Goal: Task Accomplishment & Management: Manage account settings

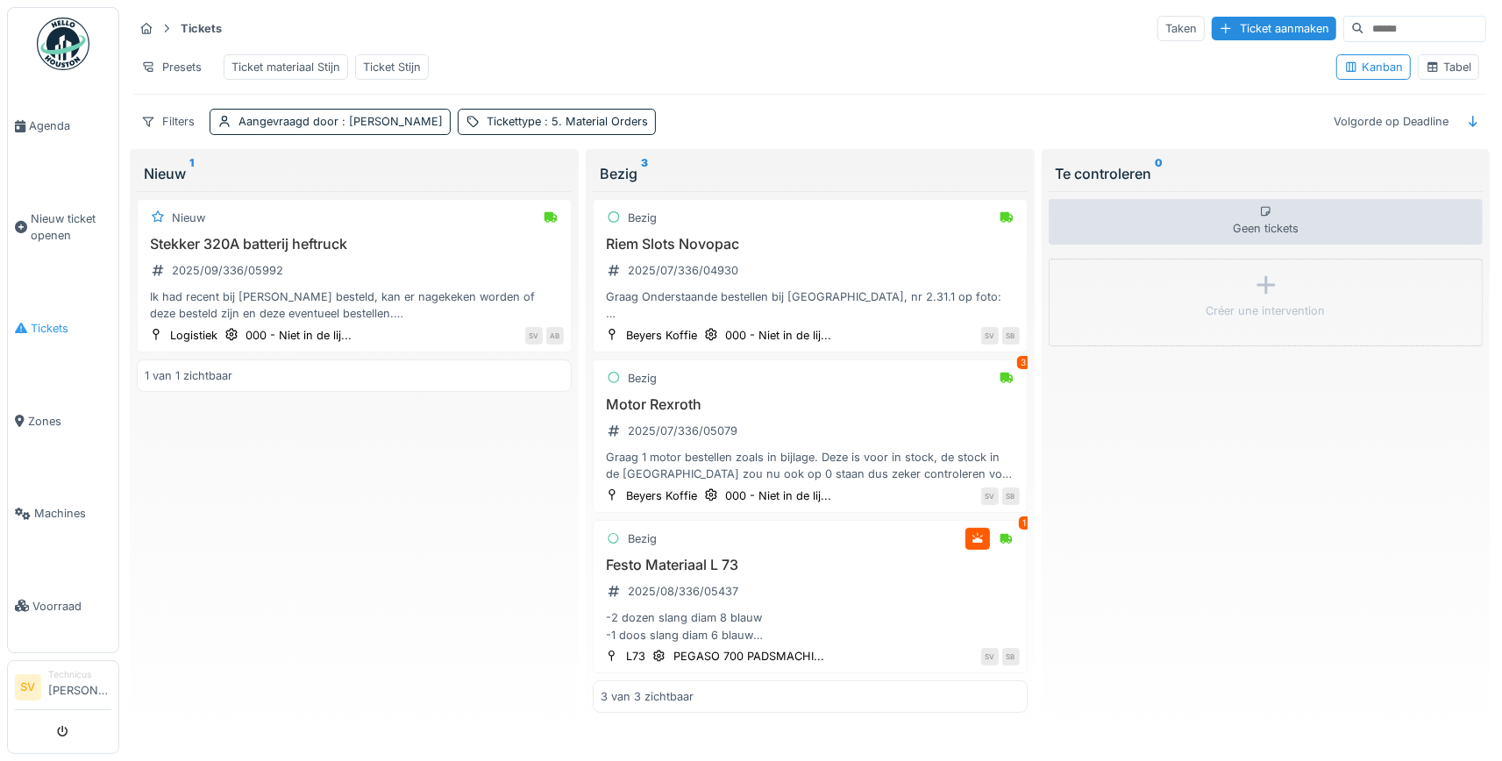
click at [39, 312] on link "Tickets" at bounding box center [63, 328] width 111 height 93
click at [1371, 26] on input at bounding box center [1425, 29] width 121 height 25
type input "*****"
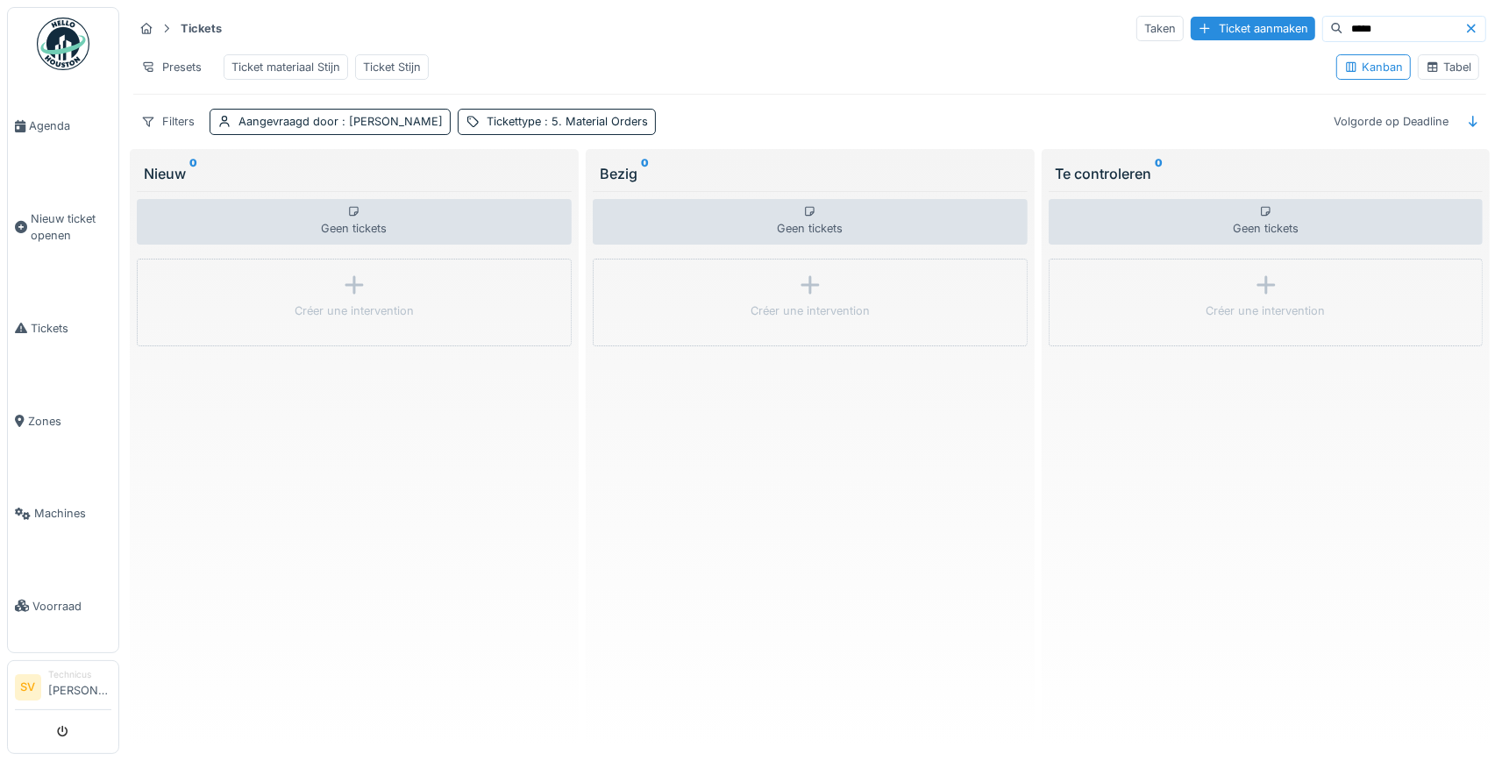
click at [367, 65] on div "Ticket Stijn" at bounding box center [392, 67] width 58 height 17
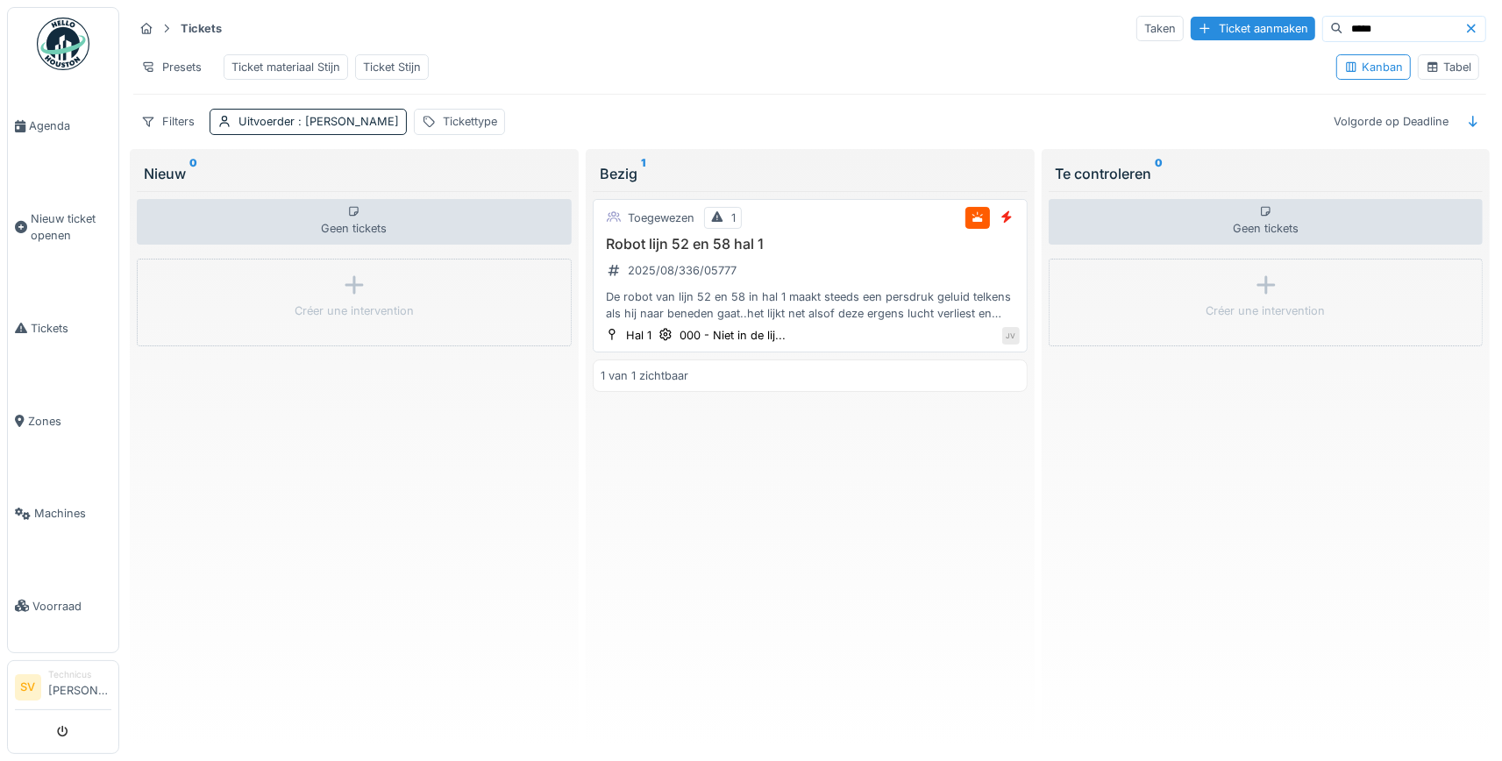
click at [805, 282] on div "Robot lijn 52 en 58 hal 1 2025/08/336/05777 De robot van lijn 52 en 58 in hal 1…" at bounding box center [810, 279] width 419 height 87
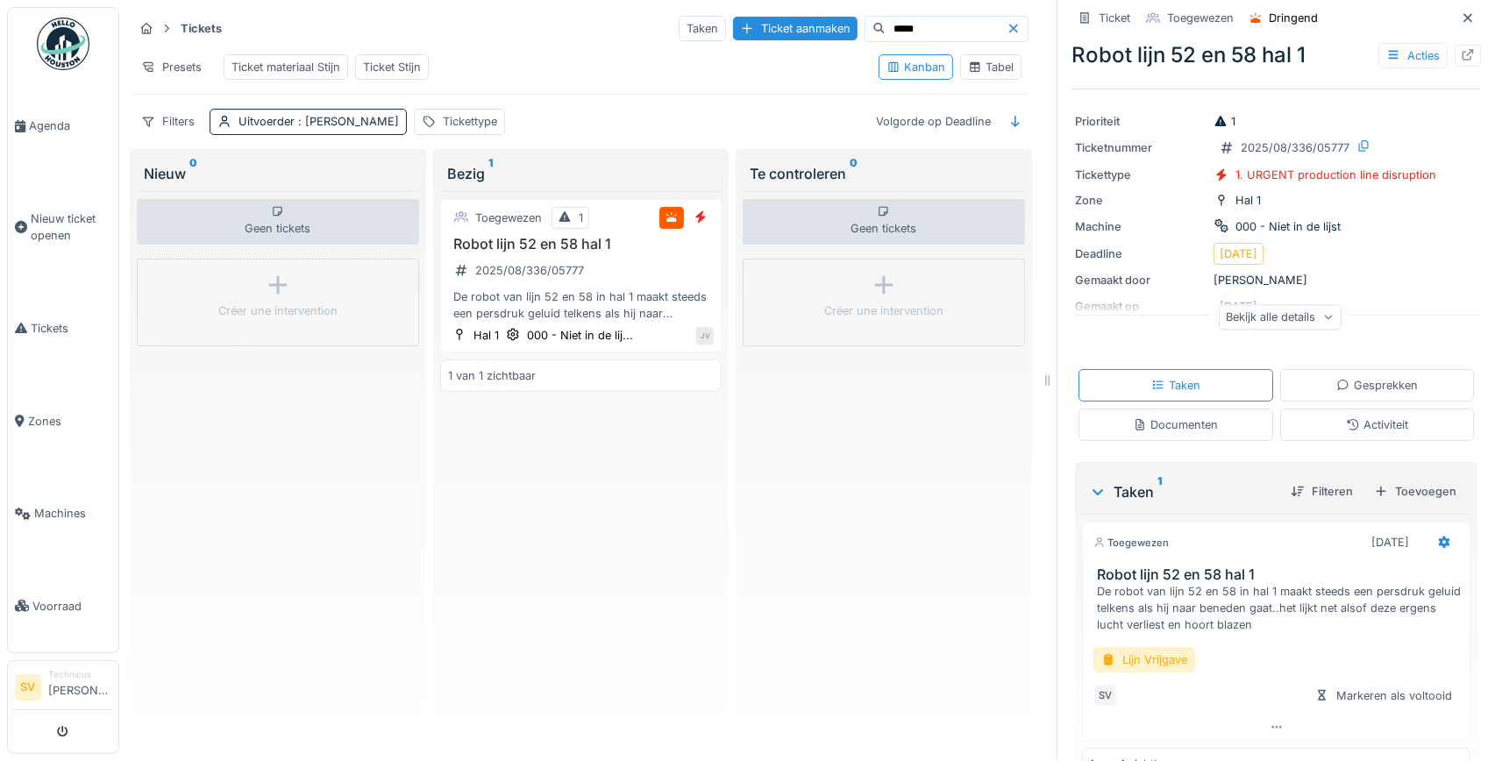
scroll to position [115, 0]
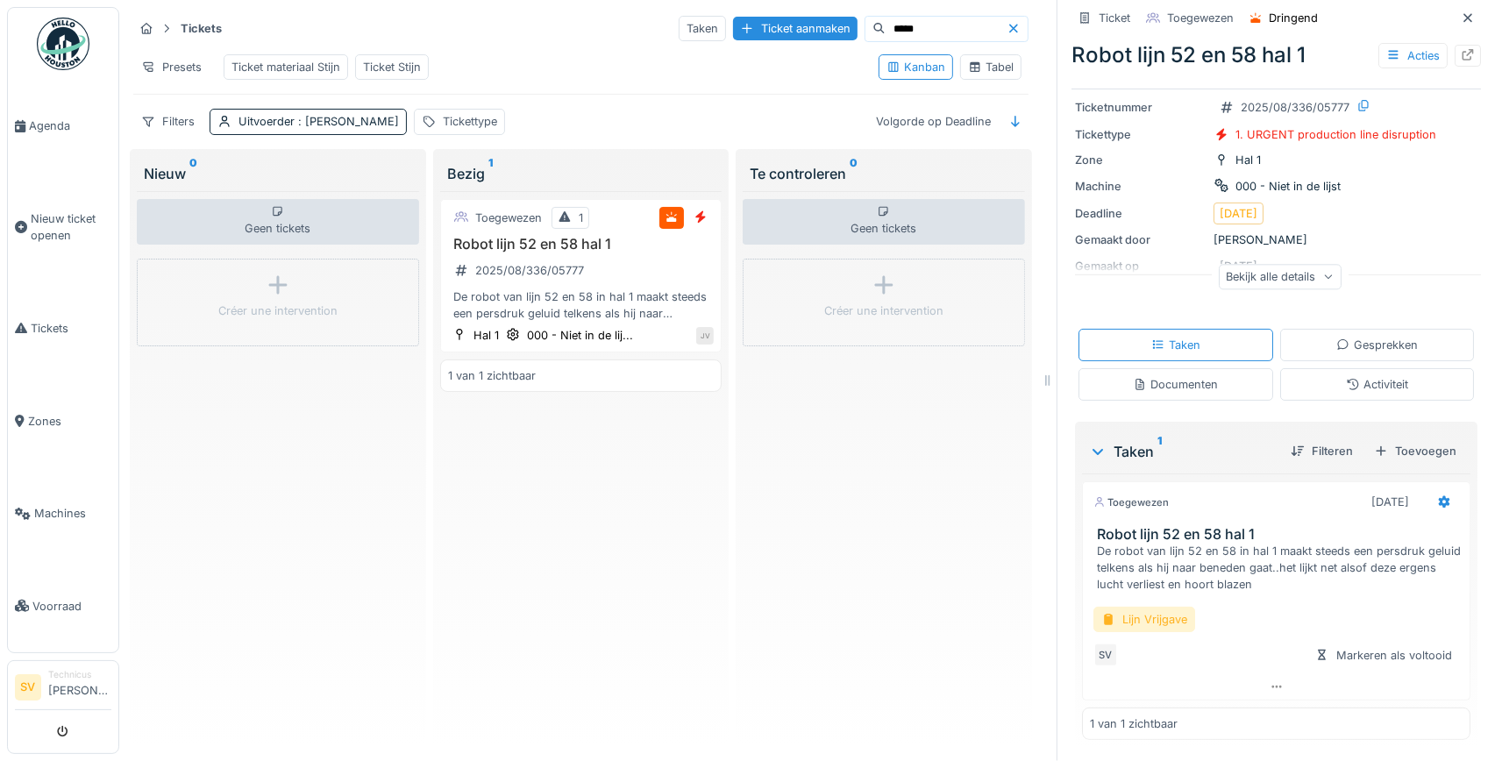
click at [1167, 615] on div "Lijn Vrijgave" at bounding box center [1145, 619] width 102 height 25
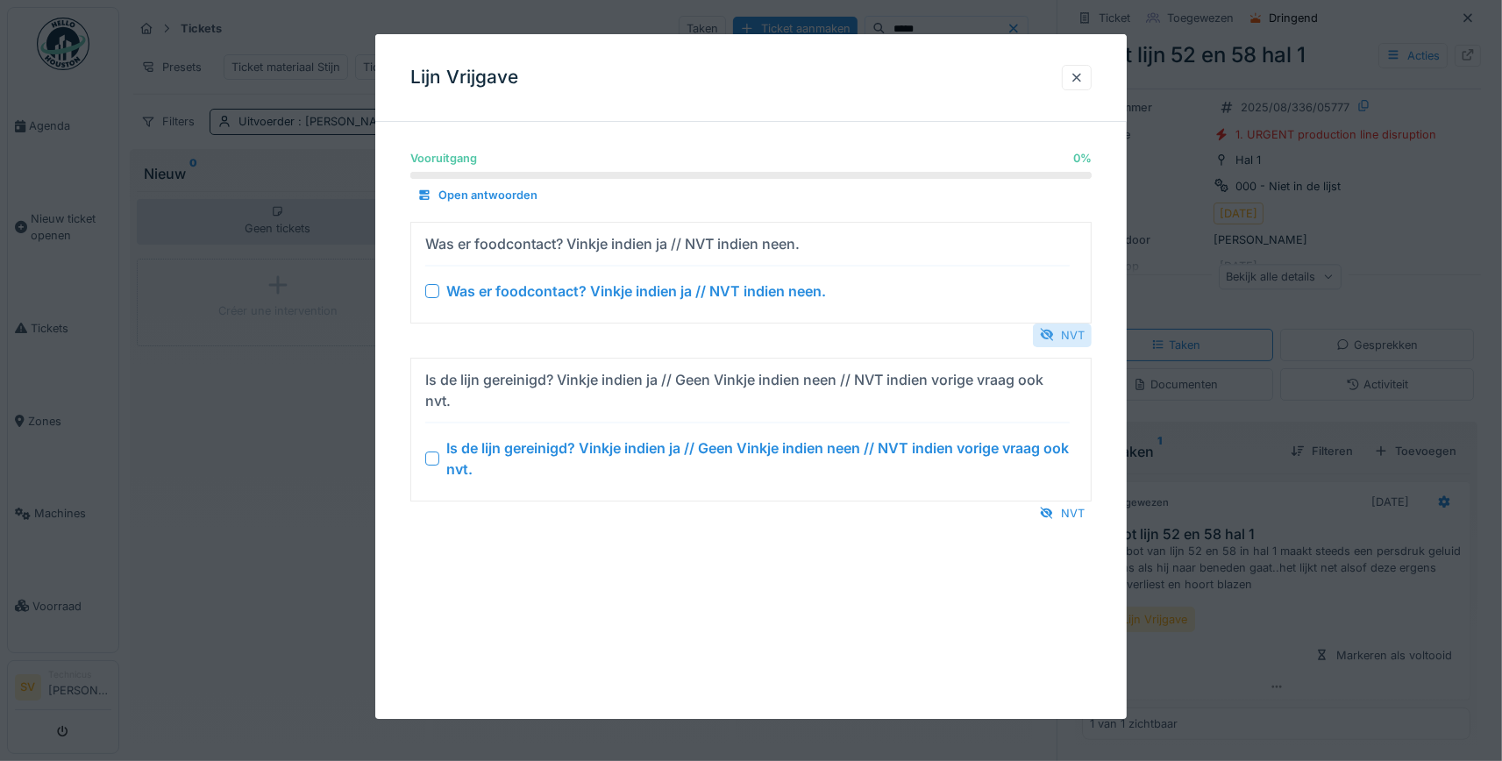
click at [1058, 329] on div "NVT" at bounding box center [1062, 336] width 59 height 24
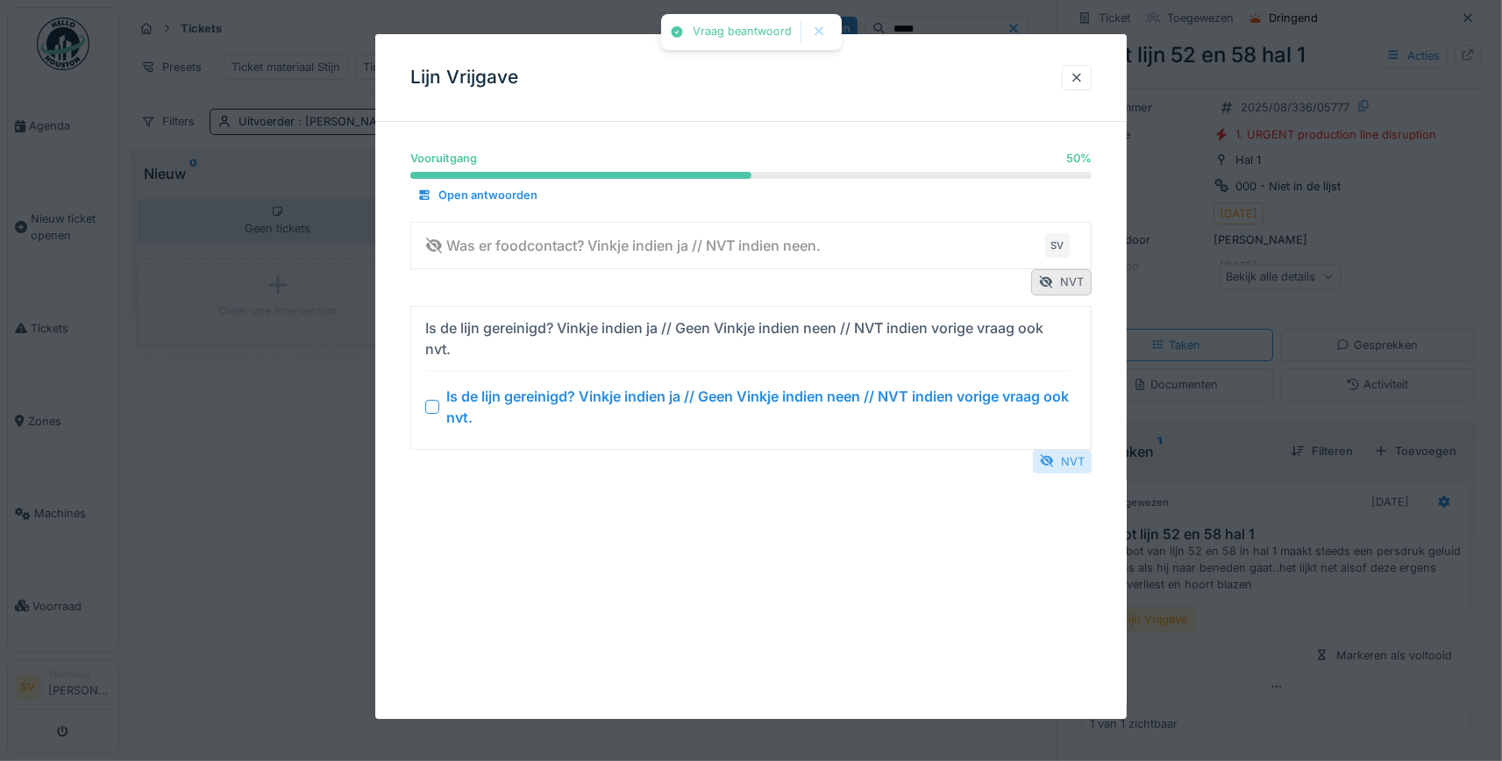
click at [1063, 461] on div "NVT" at bounding box center [1062, 462] width 59 height 24
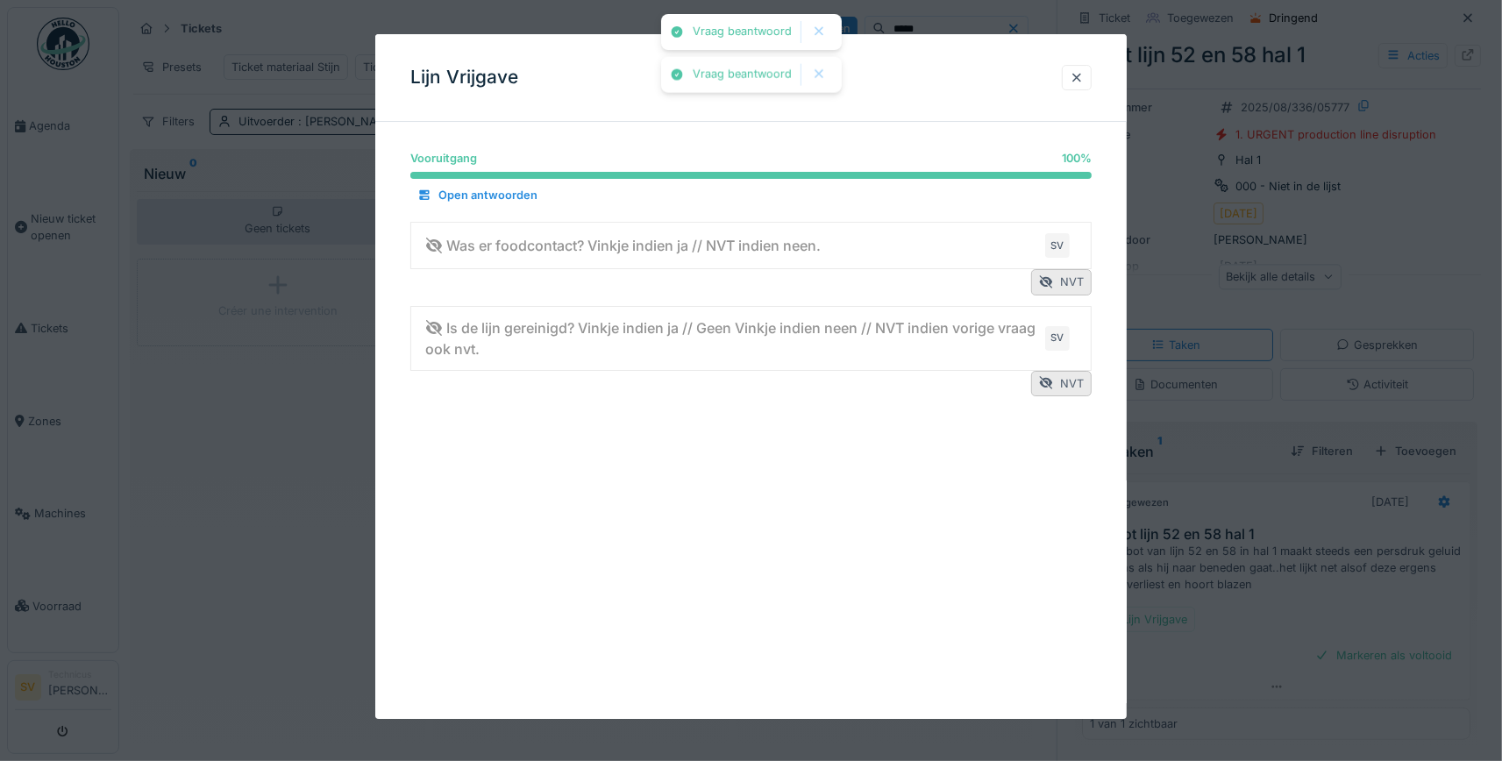
drag, startPoint x: 1081, startPoint y: 74, endPoint x: 1093, endPoint y: 93, distance: 22.4
click at [1082, 74] on div at bounding box center [1077, 77] width 14 height 17
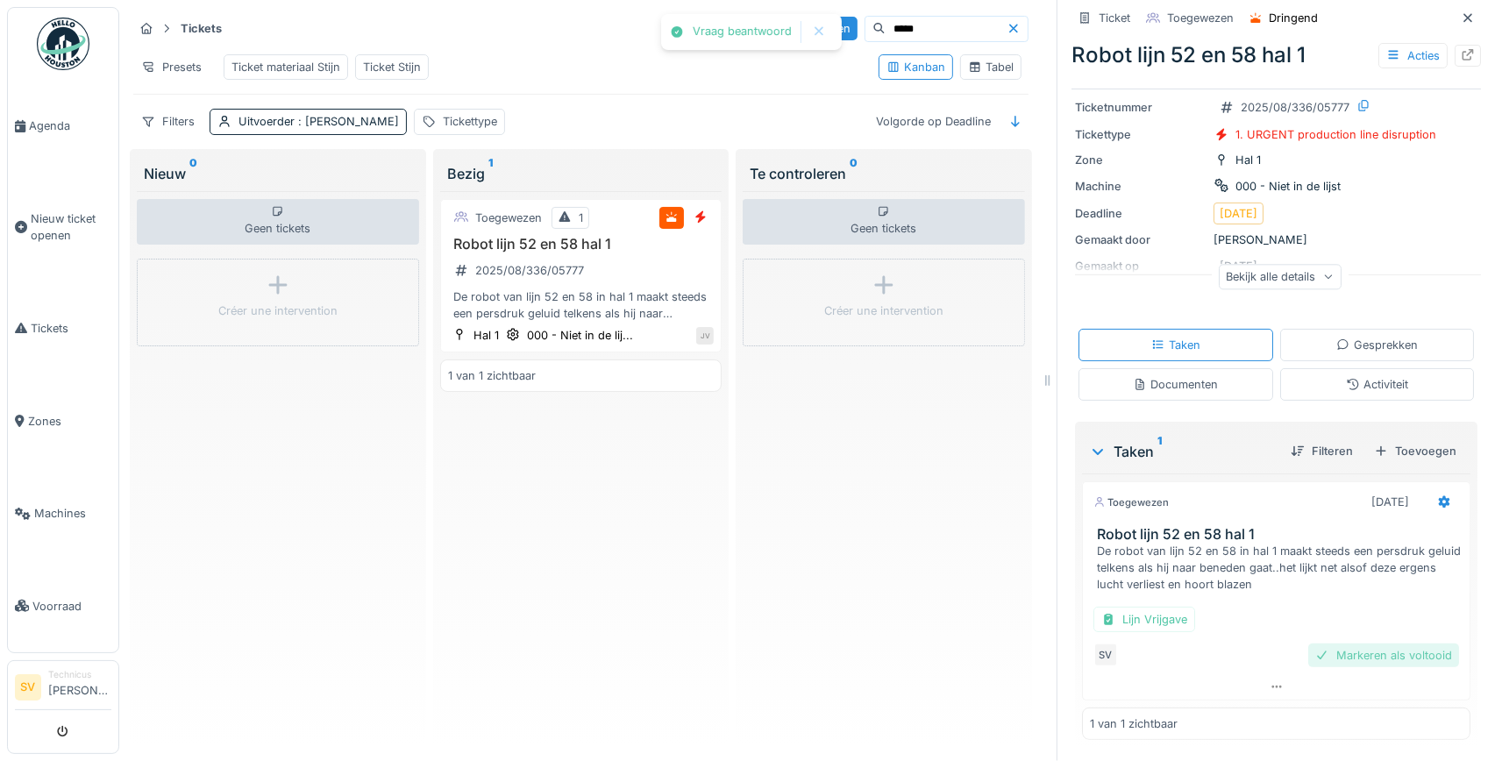
click at [1401, 652] on div "Markeren als voltooid" at bounding box center [1383, 656] width 151 height 24
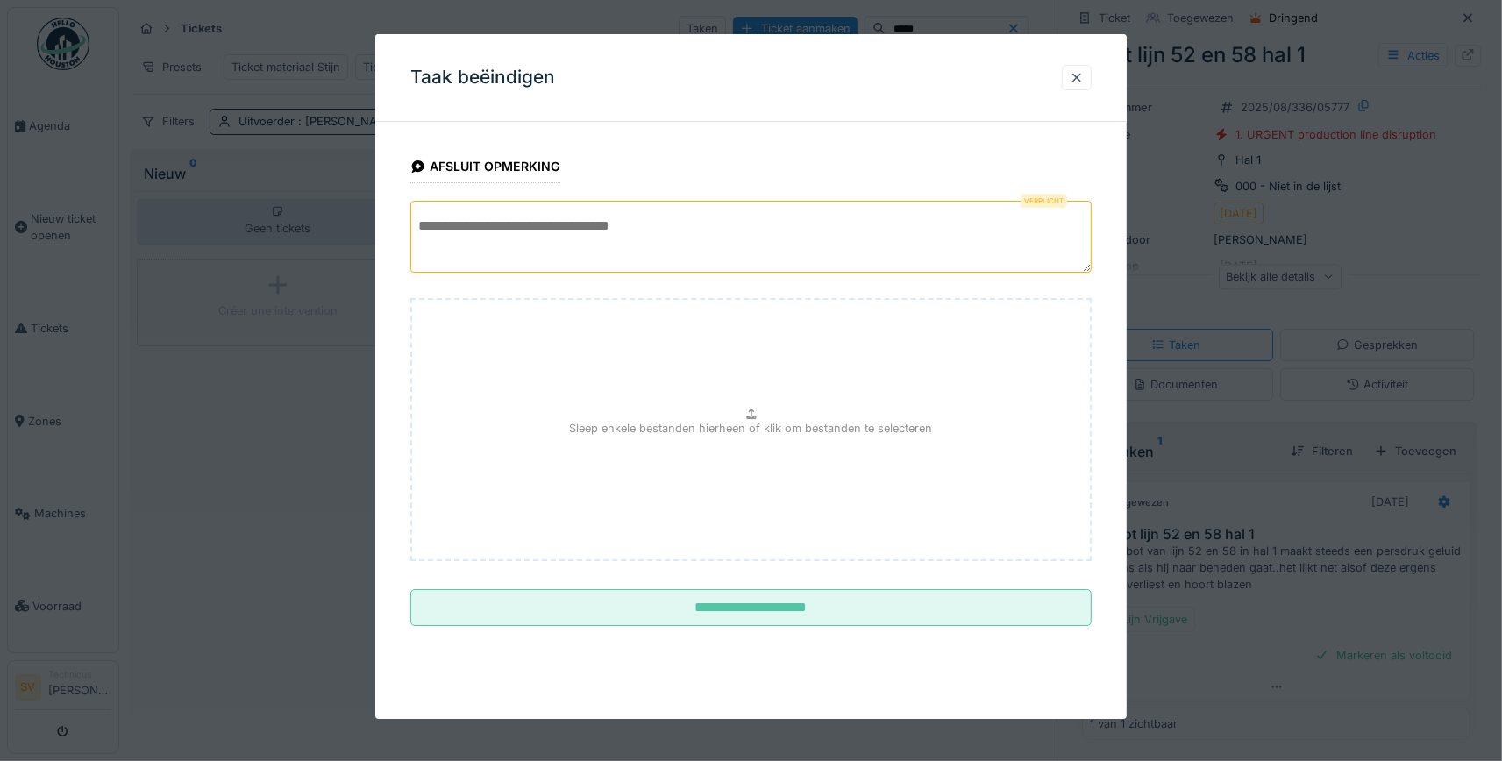
click at [633, 251] on textarea at bounding box center [750, 237] width 681 height 72
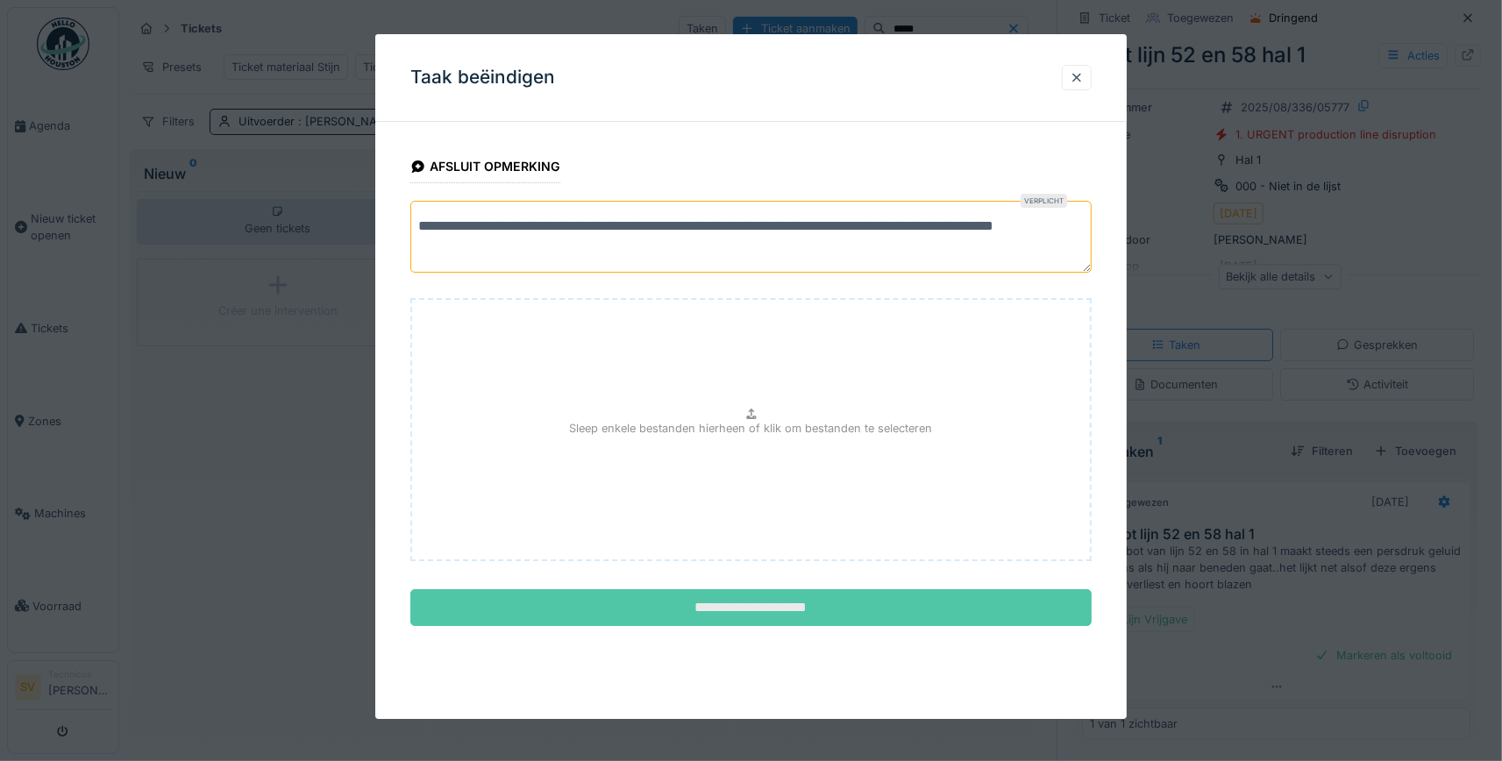
type textarea "**********"
click at [753, 594] on input "**********" at bounding box center [750, 607] width 681 height 37
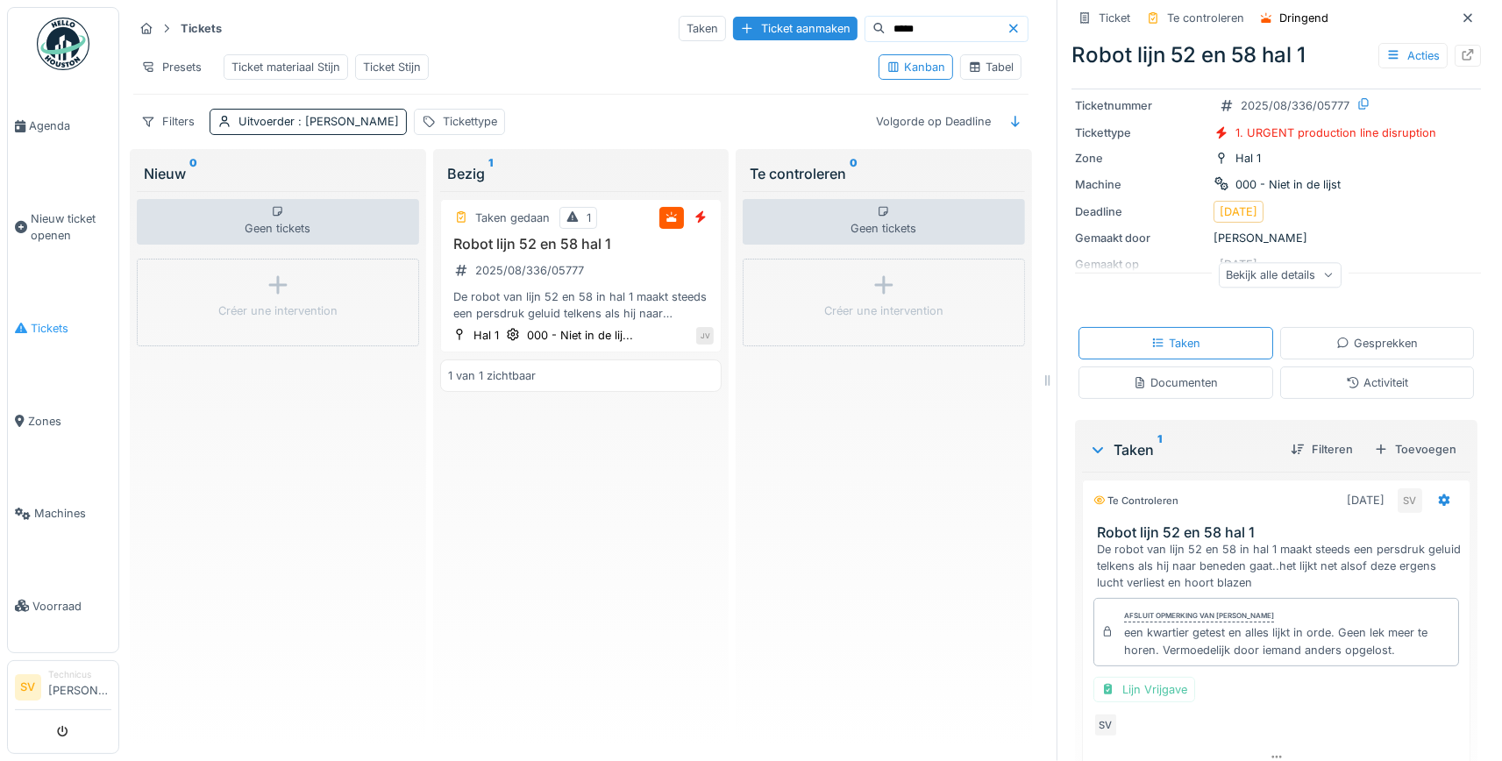
click at [48, 320] on span "Tickets" at bounding box center [71, 328] width 81 height 17
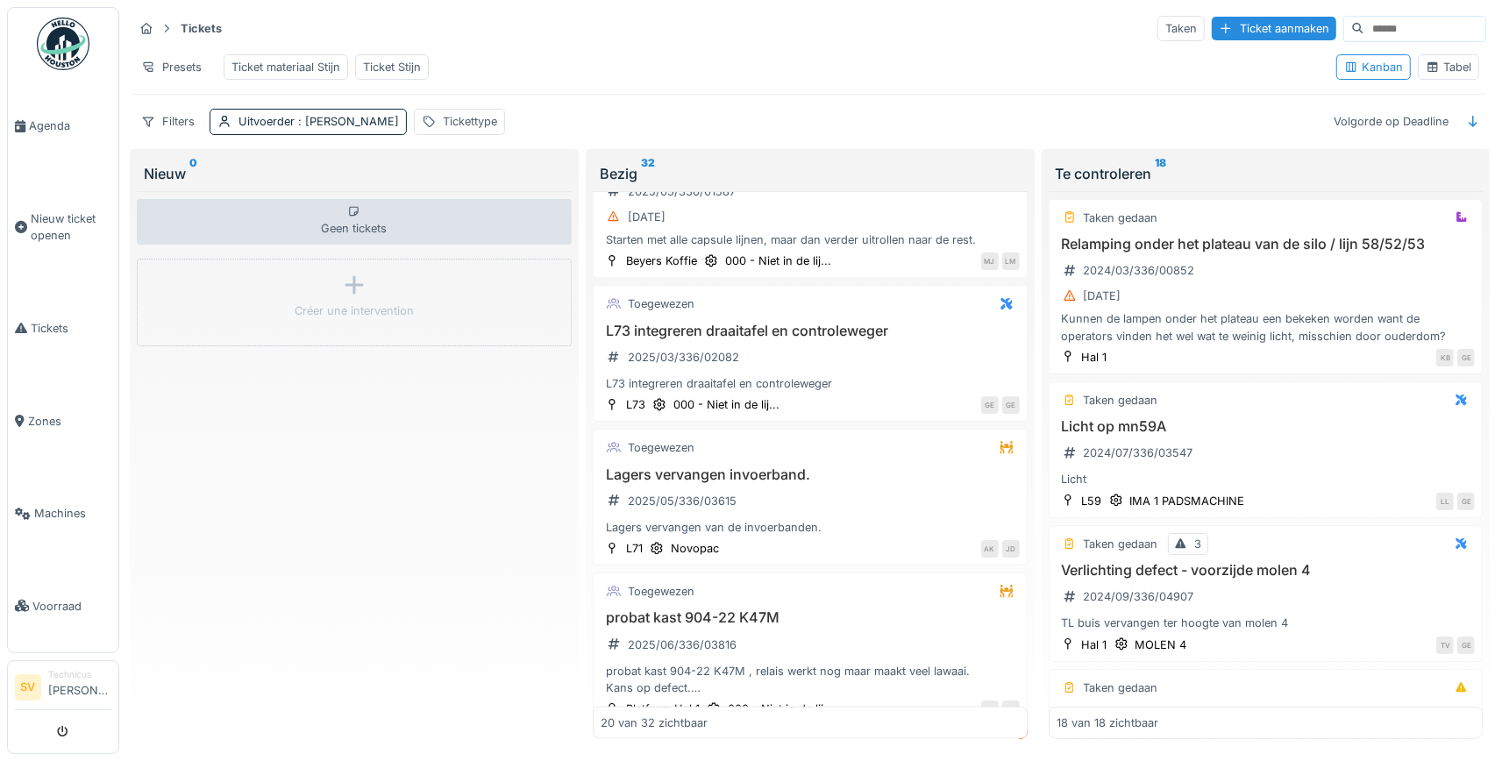
scroll to position [1722, 0]
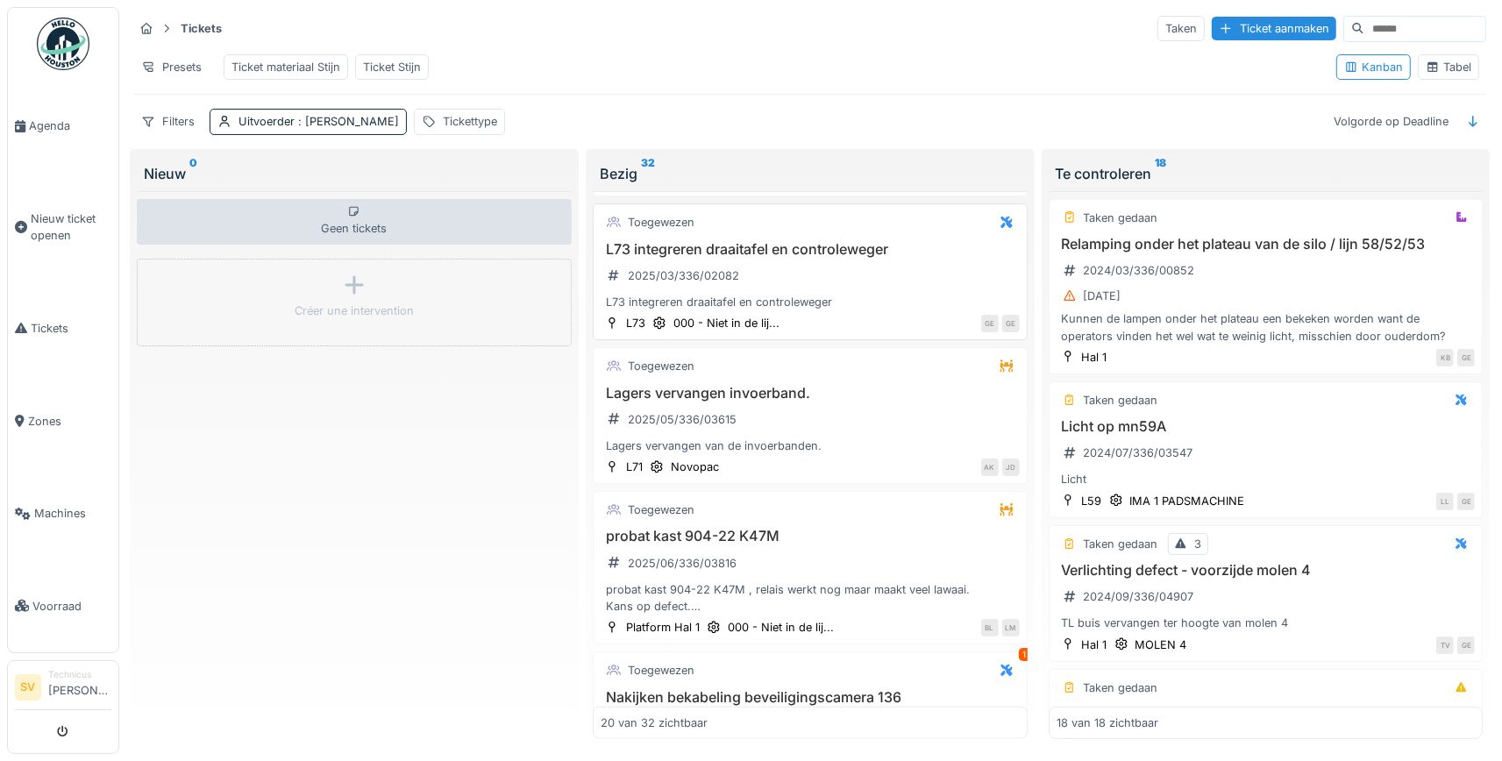
click at [795, 289] on div "L73 integreren draaitafel en controleweger 2025/03/336/02082 L73 integreren dra…" at bounding box center [810, 276] width 419 height 70
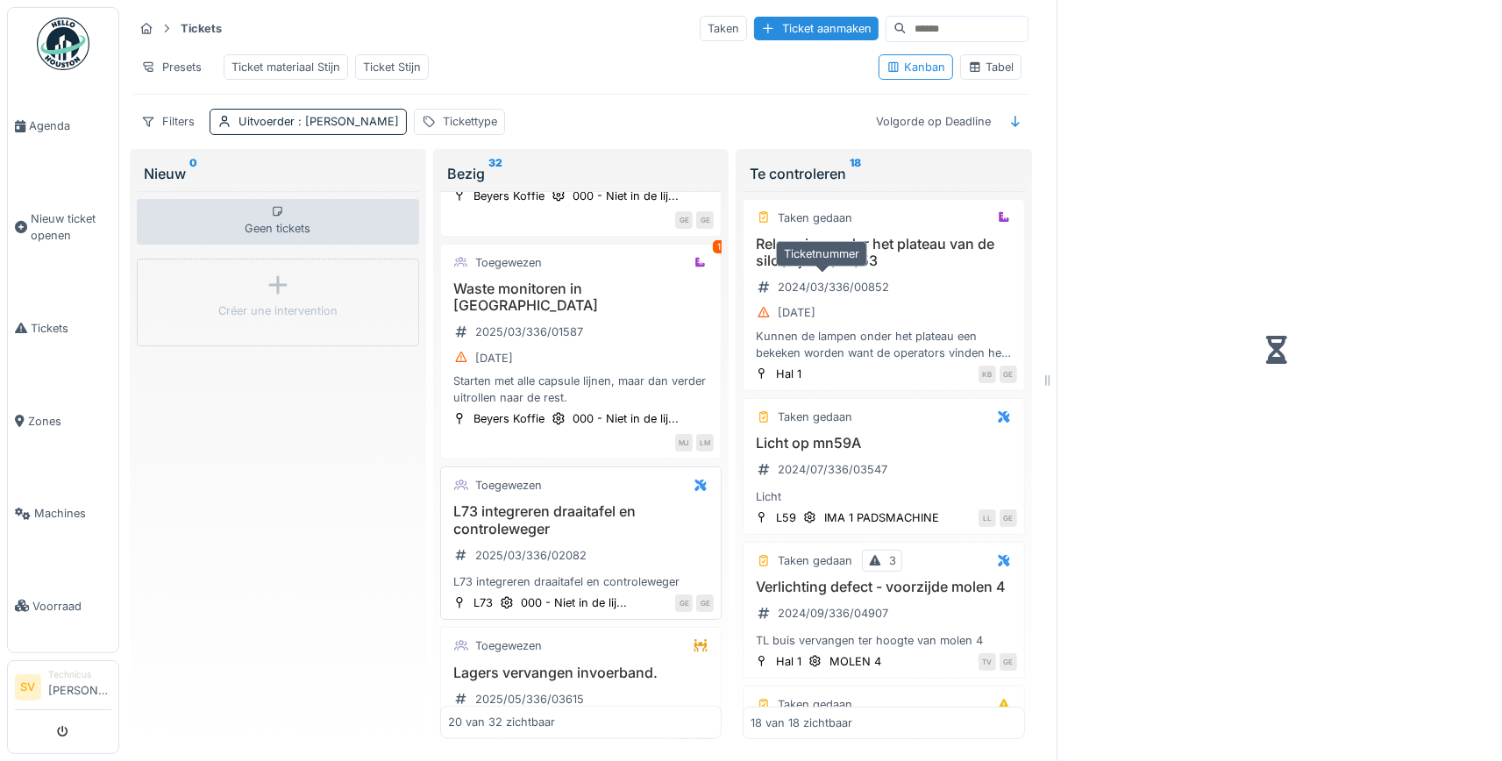
scroll to position [1928, 0]
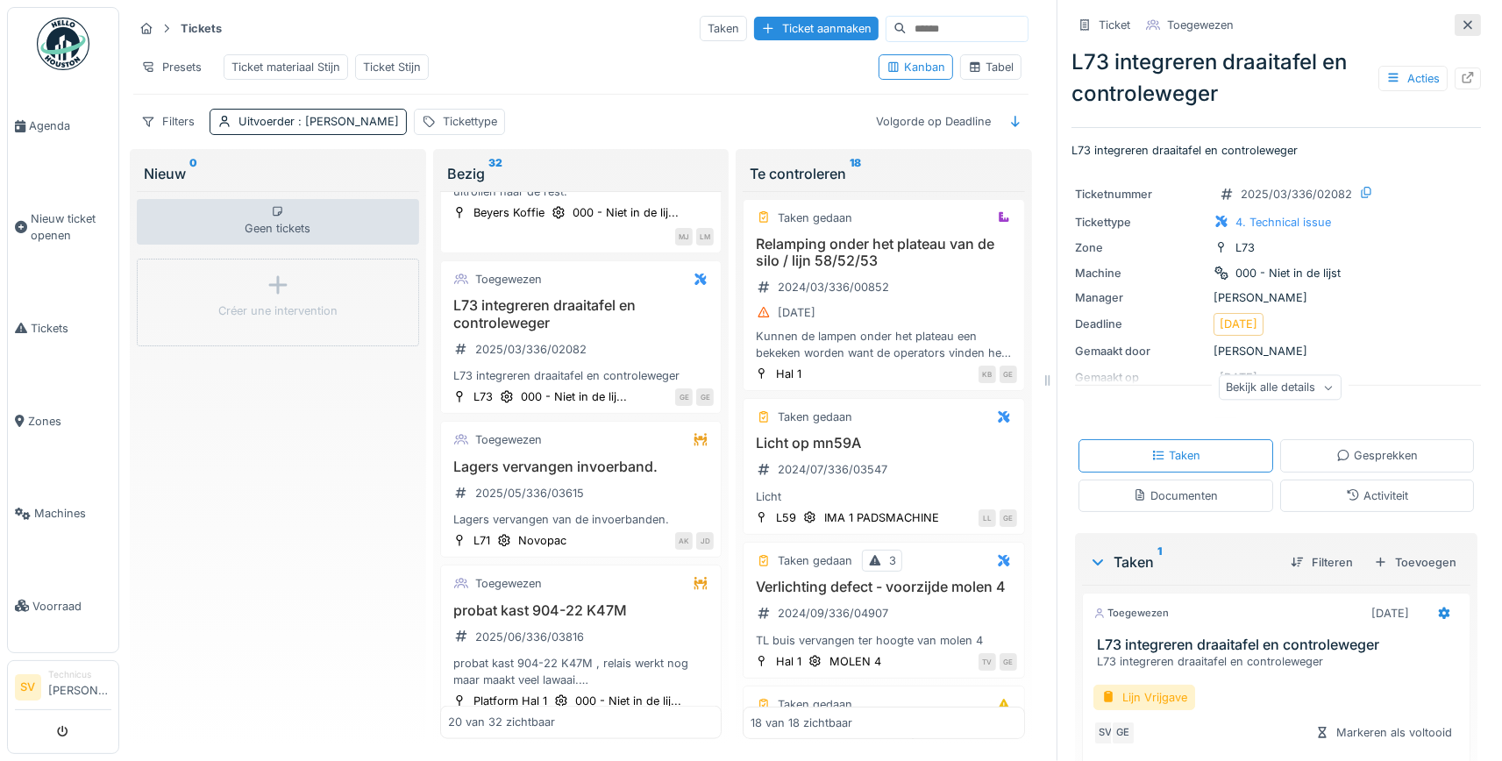
click at [1470, 22] on icon at bounding box center [1468, 24] width 14 height 11
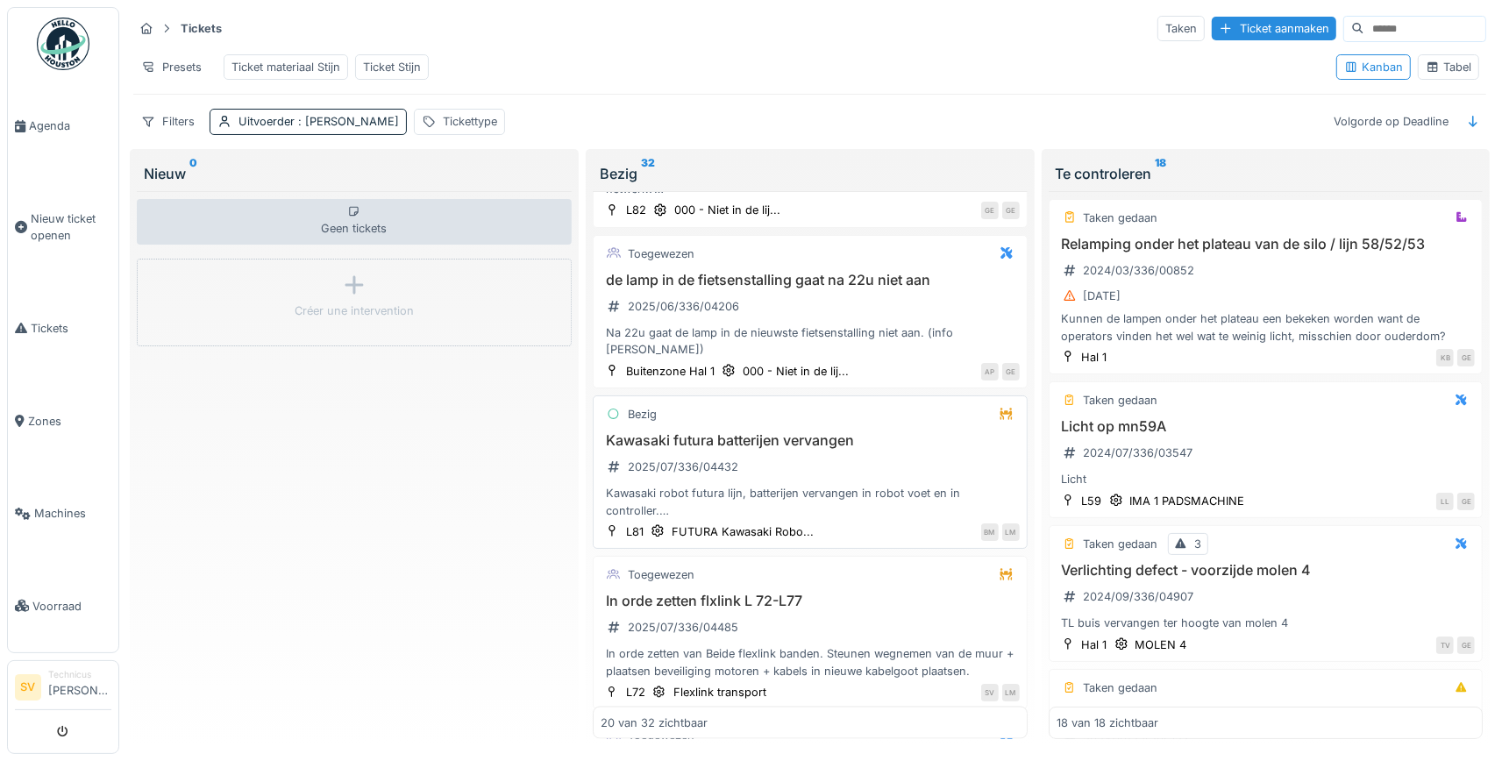
scroll to position [2676, 0]
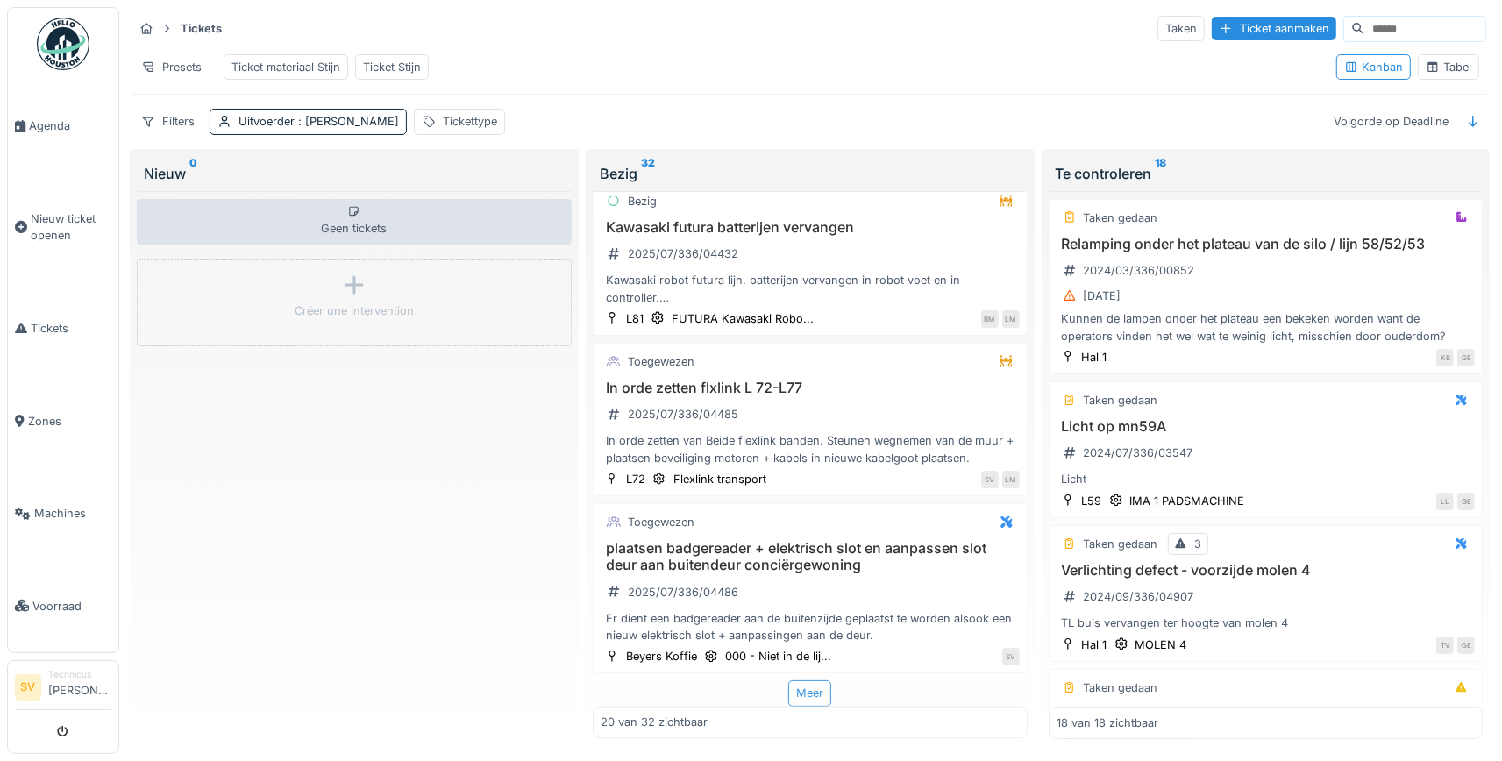
click at [820, 696] on div "Meer" at bounding box center [809, 693] width 43 height 25
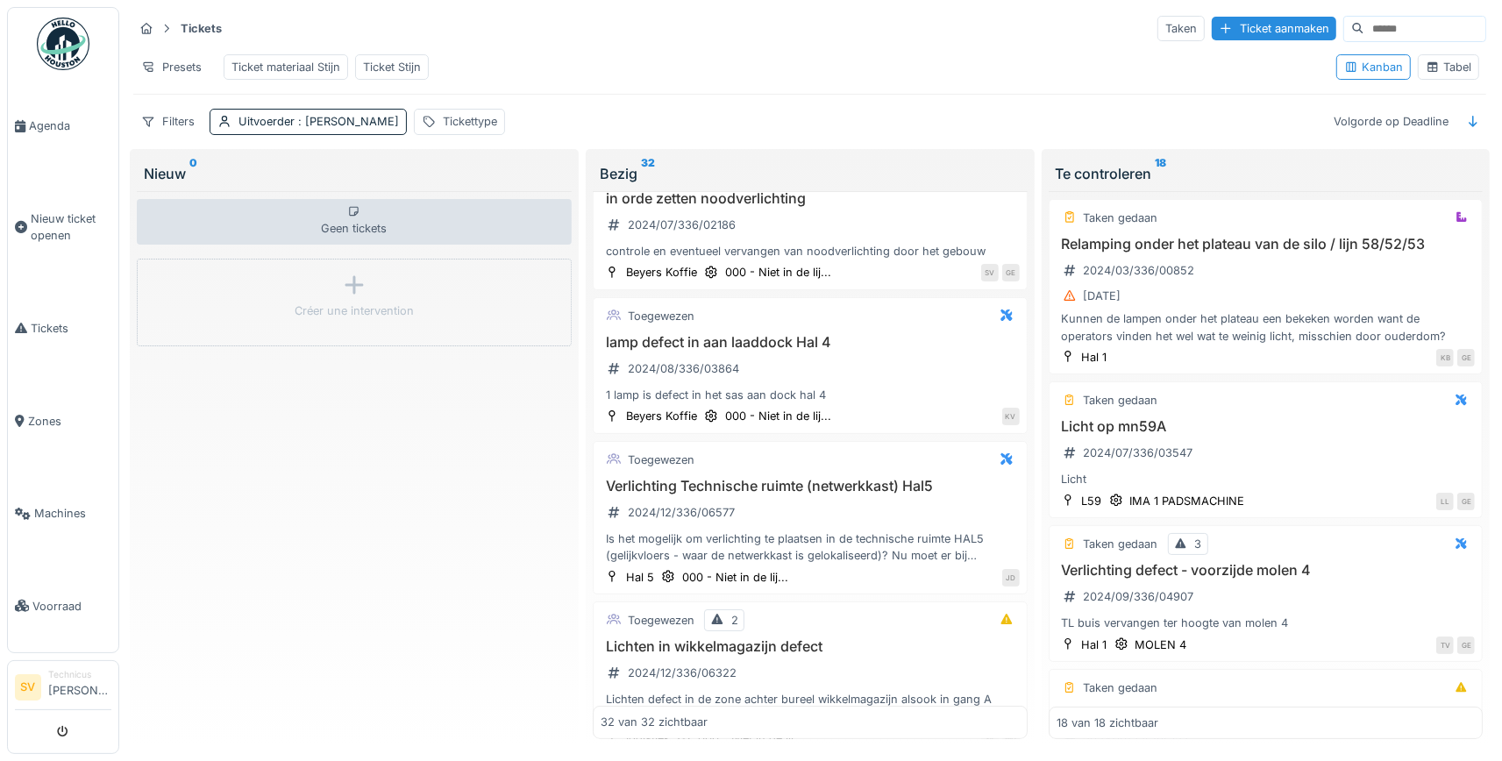
scroll to position [0, 0]
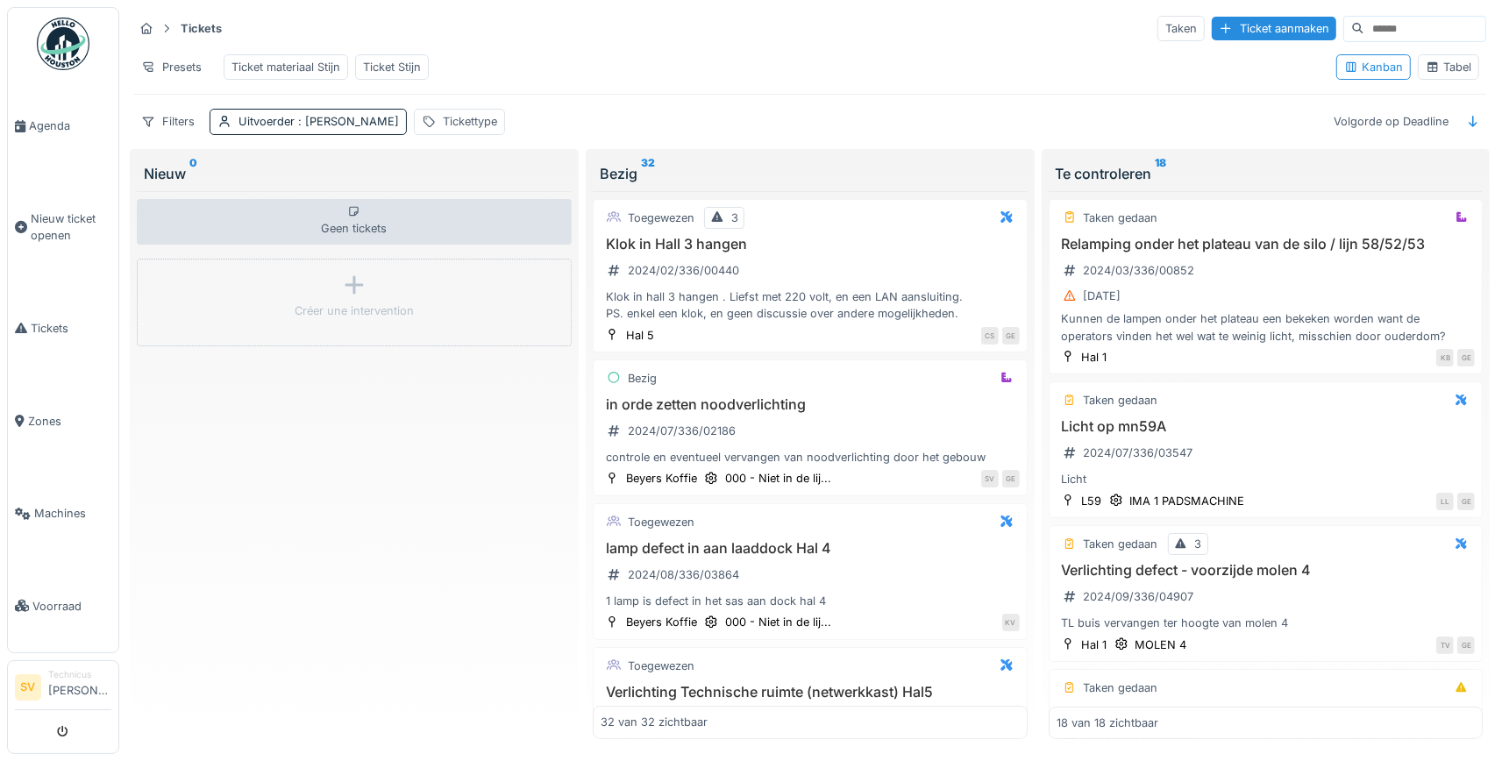
click at [491, 481] on div "Geen tickets Créer une intervention" at bounding box center [354, 465] width 435 height 548
